Goal: Transaction & Acquisition: Purchase product/service

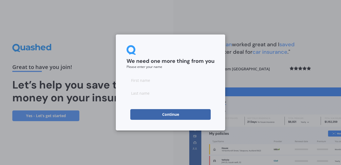
click at [165, 80] on input at bounding box center [171, 80] width 88 height 11
type input "[PERSON_NAME]"
type input "Mandeno"
click at [140, 117] on button "Continue" at bounding box center [170, 114] width 80 height 11
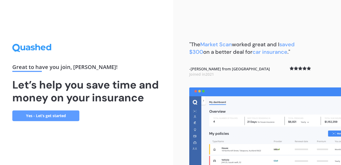
click at [52, 117] on link "Yes - Let’s get started" at bounding box center [45, 116] width 67 height 11
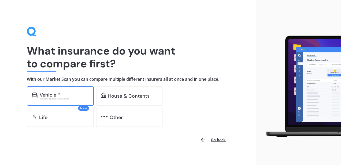
click at [60, 99] on div "Excludes commercial vehicles" at bounding box center [64, 99] width 49 height 2
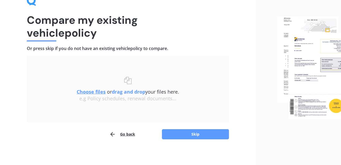
scroll to position [32, 0]
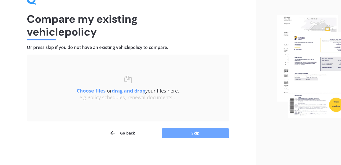
click at [201, 135] on button "Skip" at bounding box center [195, 133] width 67 height 10
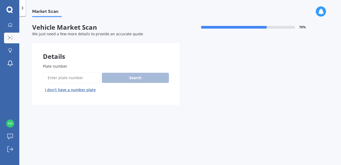
click at [92, 81] on input "Plate number" at bounding box center [71, 77] width 57 height 11
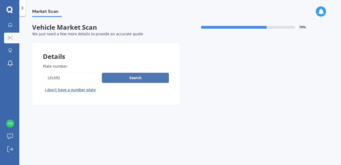
type input "lel692"
click at [143, 79] on button "Search" at bounding box center [135, 78] width 67 height 10
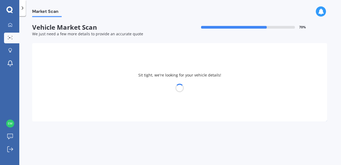
select select "SKODA"
select select "KODIAQ"
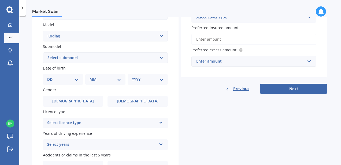
scroll to position [120, 0]
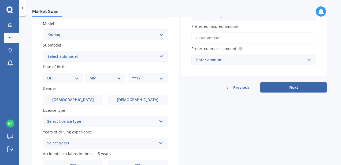
click at [90, 59] on select "Select submodel Turbo Diesel TDI Turbo Petrol TSI" at bounding box center [105, 56] width 125 height 11
select select "TURBO DIESEL TDI"
click at [92, 62] on select "Select submodel Turbo Diesel TDI Turbo Petrol TSI" at bounding box center [105, 56] width 125 height 11
click at [89, 59] on select "Select submodel Turbo Diesel TDI Turbo Petrol TSI" at bounding box center [105, 56] width 125 height 11
click at [68, 81] on select "DD 01 02 03 04 05 06 07 08 09 10 11 12 13 14 15 16 17 18 19 20 21 22 23 24 25 2…" at bounding box center [63, 78] width 32 height 6
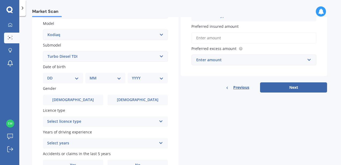
select select "31"
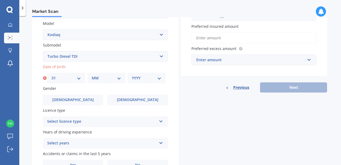
click at [106, 81] on select "MM 01 02 03 04 05 06 07 08 09 10 11 12" at bounding box center [107, 78] width 30 height 6
select select "08"
click at [145, 80] on select "YYYY 2025 2024 2023 2022 2021 2020 2019 2018 2017 2016 2015 2014 2013 2012 2011…" at bounding box center [147, 78] width 30 height 6
select select "1979"
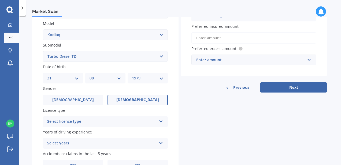
click at [139, 100] on span "[DEMOGRAPHIC_DATA]" at bounding box center [137, 100] width 43 height 5
click at [0, 0] on input "[DEMOGRAPHIC_DATA]" at bounding box center [0, 0] width 0 height 0
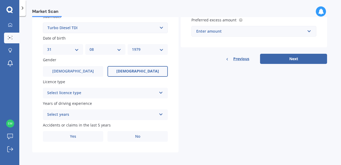
scroll to position [150, 0]
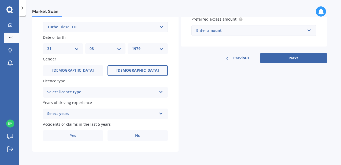
click at [135, 98] on div "Select licence type NZ Full NZ Restricted NZ Learners [GEOGRAPHIC_DATA] [GEOGRA…" at bounding box center [105, 92] width 125 height 11
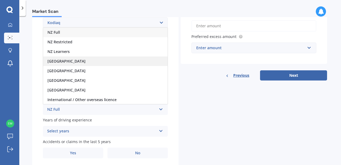
scroll to position [131, 0]
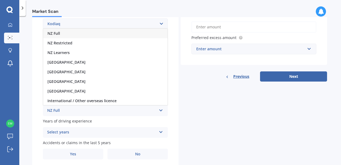
click at [72, 35] on div "NZ Full" at bounding box center [105, 34] width 124 height 10
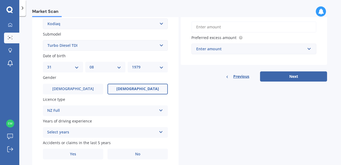
click at [85, 129] on div "Select years 5 or more years 4 years 3 years 2 years 1 year" at bounding box center [105, 132] width 125 height 11
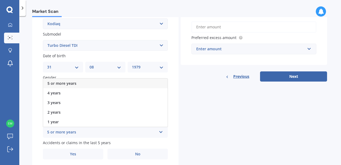
click at [96, 84] on div "5 or more years" at bounding box center [105, 84] width 124 height 10
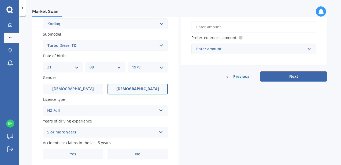
click at [191, 131] on div "Details Plate number Search I don’t have a number plate Year [DATE] Make Select…" at bounding box center [179, 41] width 295 height 259
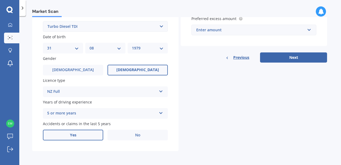
click at [74, 138] on span "Yes" at bounding box center [73, 135] width 6 height 5
click at [0, 0] on input "Yes" at bounding box center [0, 0] width 0 height 0
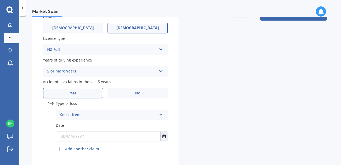
scroll to position [193, 0]
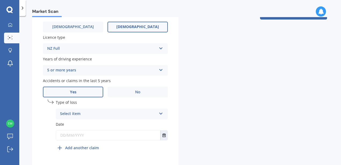
click at [161, 115] on icon at bounding box center [161, 113] width 5 height 4
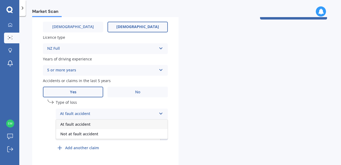
click at [130, 125] on div "At fault accident" at bounding box center [112, 125] width 112 height 10
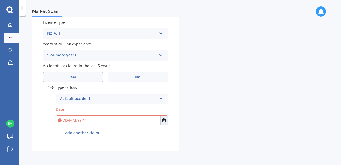
scroll to position [210, 0]
click at [148, 122] on input "text" at bounding box center [108, 121] width 104 height 10
click at [163, 120] on icon "Select date" at bounding box center [164, 121] width 3 height 4
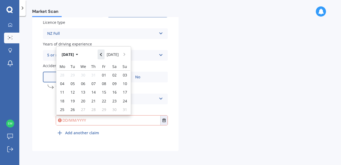
click at [104, 53] on button "Navigate back" at bounding box center [101, 55] width 7 height 10
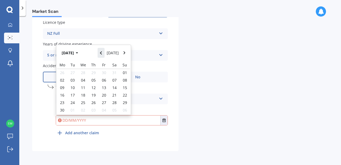
click at [104, 53] on button "Navigate back" at bounding box center [101, 53] width 7 height 10
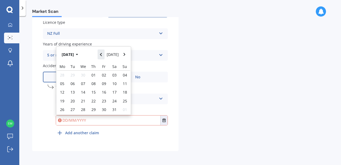
click at [104, 53] on button "Navigate back" at bounding box center [101, 55] width 7 height 10
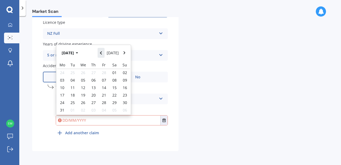
click at [104, 53] on button "Navigate back" at bounding box center [101, 53] width 7 height 10
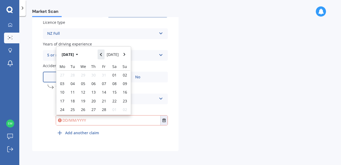
click at [104, 53] on button "Navigate back" at bounding box center [101, 55] width 7 height 10
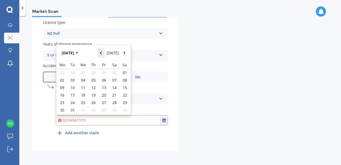
click at [104, 53] on button "Navigate back" at bounding box center [101, 53] width 7 height 10
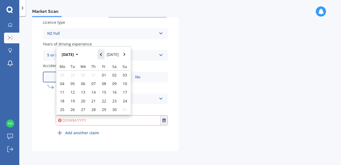
click at [104, 53] on button "Navigate back" at bounding box center [101, 55] width 7 height 10
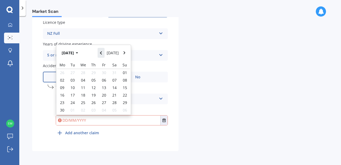
click at [104, 53] on button "Navigate back" at bounding box center [101, 53] width 7 height 10
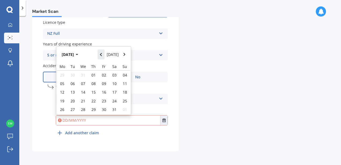
click at [104, 53] on button "Navigate back" at bounding box center [101, 55] width 7 height 10
click at [93, 91] on span "18" at bounding box center [93, 92] width 4 height 5
type input "[DATE]"
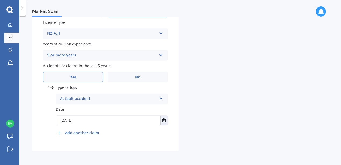
click at [111, 134] on div "undefined 1 Type of loss At fault accident At fault accident Not at fault accid…" at bounding box center [112, 112] width 112 height 54
click at [161, 98] on icon at bounding box center [161, 98] width 5 height 4
click at [141, 109] on div "At fault accident" at bounding box center [112, 110] width 112 height 10
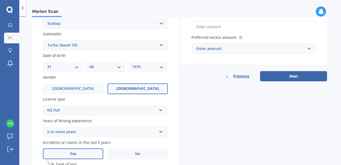
scroll to position [0, 0]
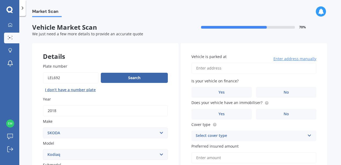
click at [229, 70] on input "Vehicle is parked at" at bounding box center [254, 68] width 125 height 11
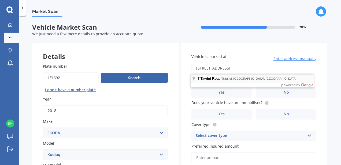
type input "[STREET_ADDRESS]"
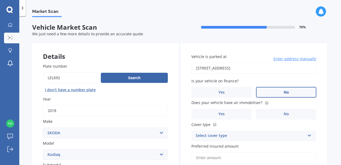
click at [284, 91] on span "No" at bounding box center [286, 92] width 5 height 5
click at [0, 0] on input "No" at bounding box center [0, 0] width 0 height 0
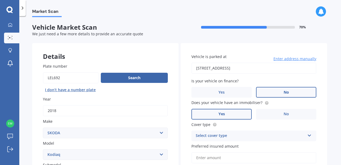
click at [231, 113] on label "Yes" at bounding box center [222, 114] width 60 height 11
click at [0, 0] on input "Yes" at bounding box center [0, 0] width 0 height 0
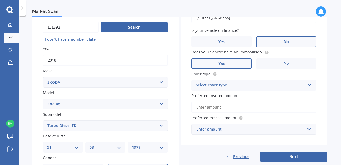
scroll to position [53, 0]
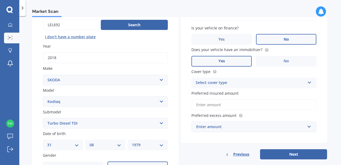
click at [251, 85] on div "Select cover type" at bounding box center [250, 83] width 109 height 6
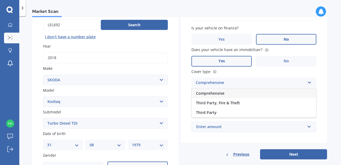
click at [234, 93] on div "Comprehensive" at bounding box center [254, 94] width 124 height 10
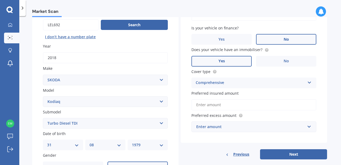
click at [239, 107] on input "Preferred insured amount" at bounding box center [254, 105] width 125 height 11
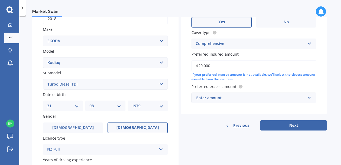
scroll to position [93, 0]
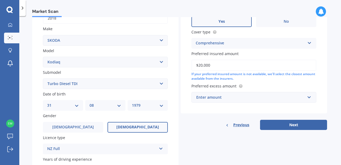
type input "$20,000"
click at [269, 99] on div "Enter amount" at bounding box center [250, 98] width 109 height 6
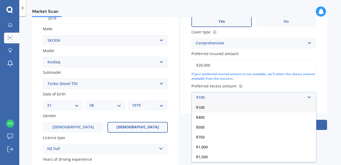
click at [253, 111] on div "$100" at bounding box center [254, 108] width 124 height 10
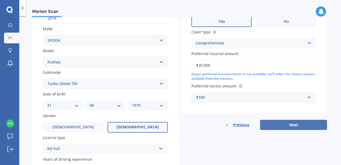
click at [286, 124] on button "Next" at bounding box center [293, 125] width 67 height 10
select select "31"
select select "08"
select select "1979"
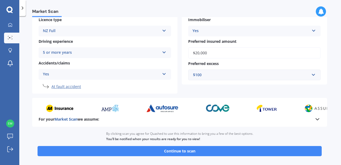
scroll to position [121, 0]
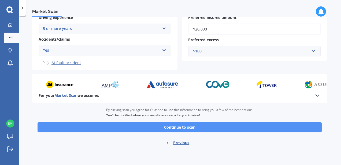
click at [237, 125] on button "Continue to scan" at bounding box center [180, 128] width 284 height 10
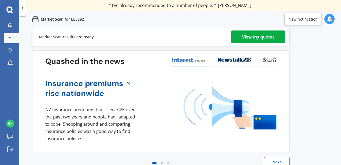
click at [251, 38] on div "View my quotes" at bounding box center [258, 37] width 32 height 13
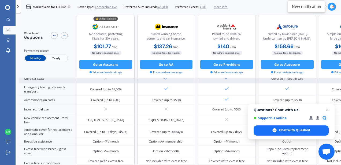
scroll to position [117, 0]
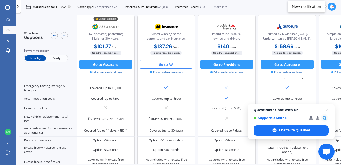
click at [177, 66] on button "Go to AA" at bounding box center [166, 64] width 53 height 9
